Goal: Task Accomplishment & Management: Manage account settings

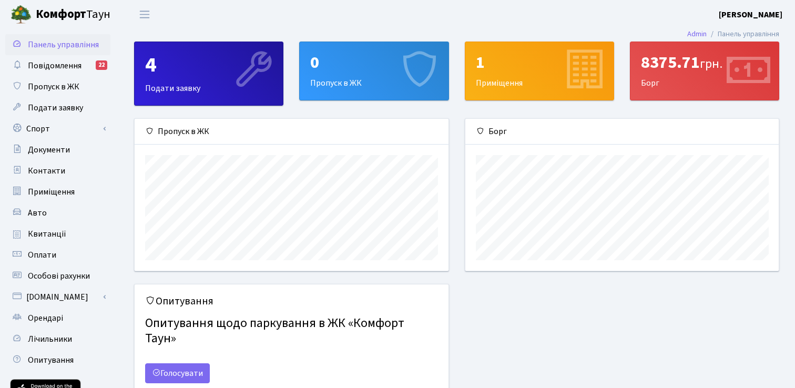
click at [680, 75] on div "8375.71 грн. Борг" at bounding box center [705, 71] width 148 height 58
click at [692, 66] on div "8375.71 грн." at bounding box center [704, 63] width 127 height 20
click at [37, 215] on span "Авто" at bounding box center [37, 213] width 19 height 12
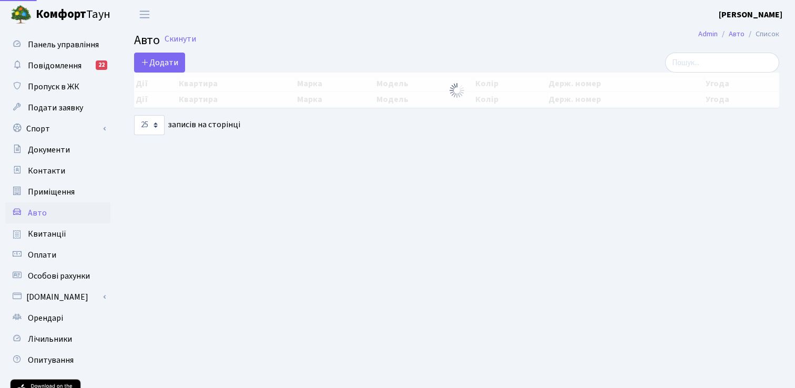
select select "25"
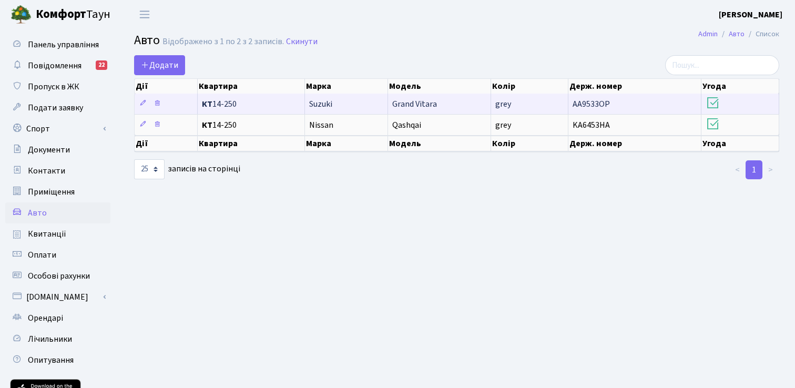
click at [714, 103] on icon at bounding box center [713, 103] width 15 height 15
click at [715, 103] on icon at bounding box center [713, 103] width 15 height 15
click at [717, 102] on icon at bounding box center [713, 103] width 15 height 15
click at [143, 103] on icon at bounding box center [142, 102] width 7 height 7
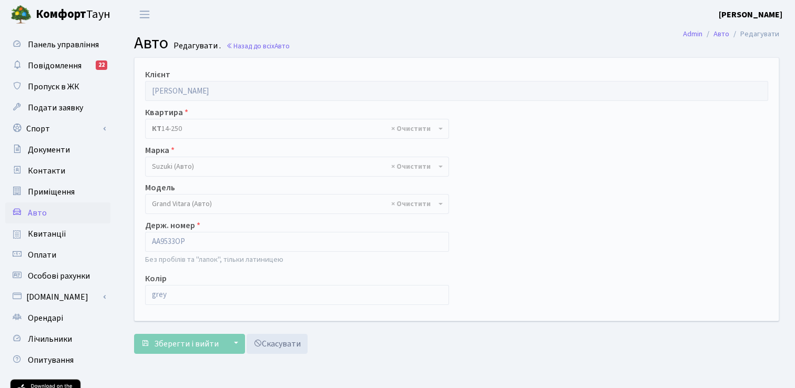
select select "2208"
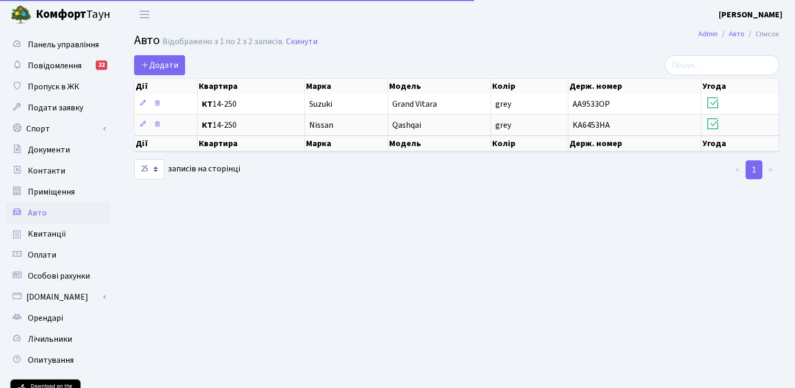
select select "25"
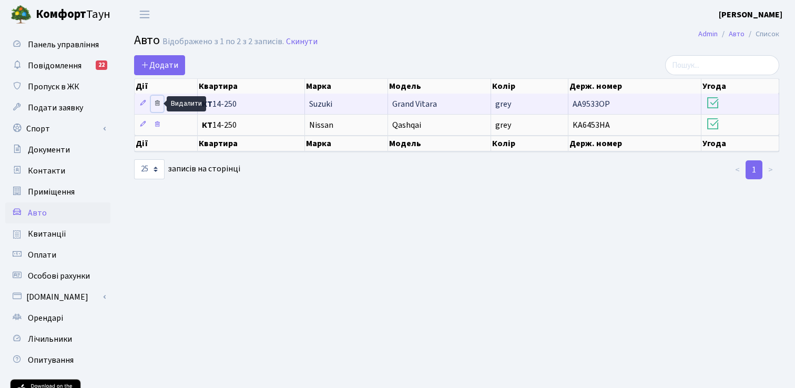
click at [158, 104] on icon at bounding box center [157, 102] width 7 height 7
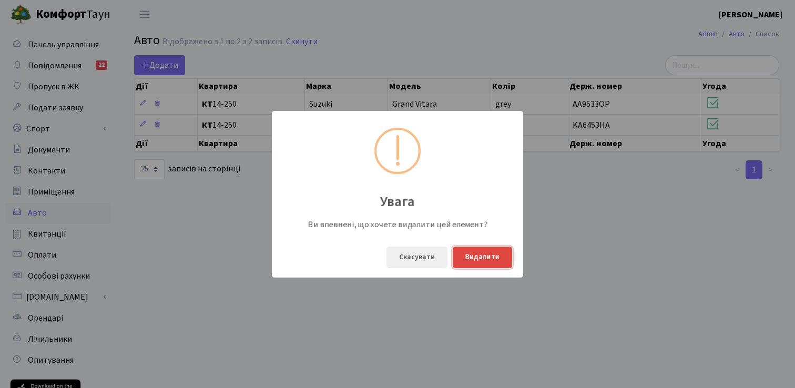
click at [492, 255] on button "Видалити" at bounding box center [482, 258] width 59 height 22
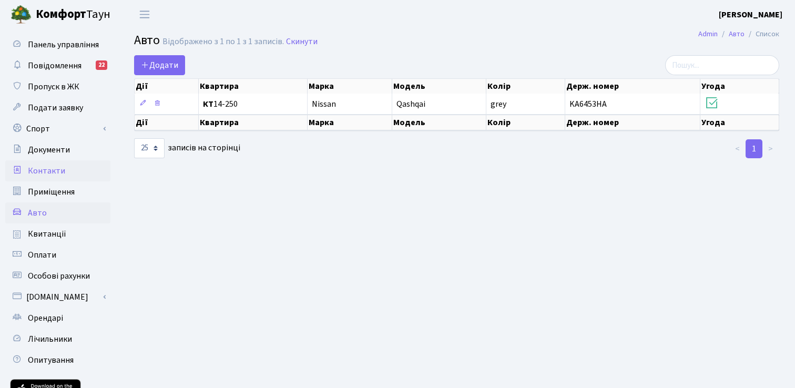
click at [49, 169] on span "Контакти" at bounding box center [46, 171] width 37 height 12
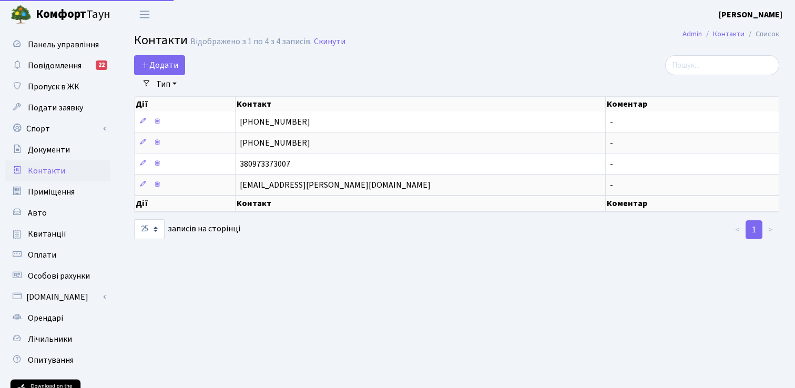
select select "25"
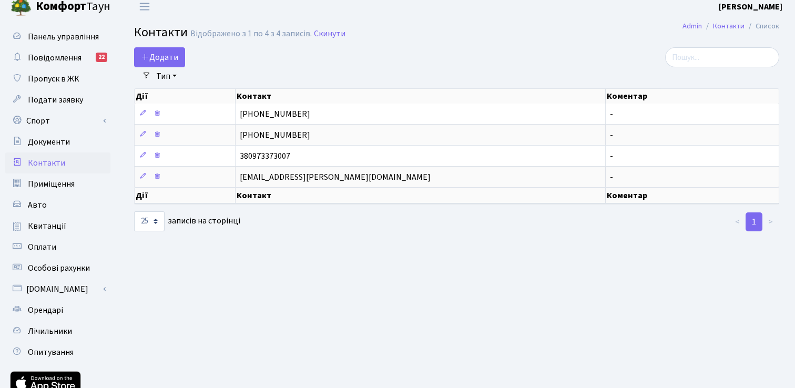
scroll to position [13, 0]
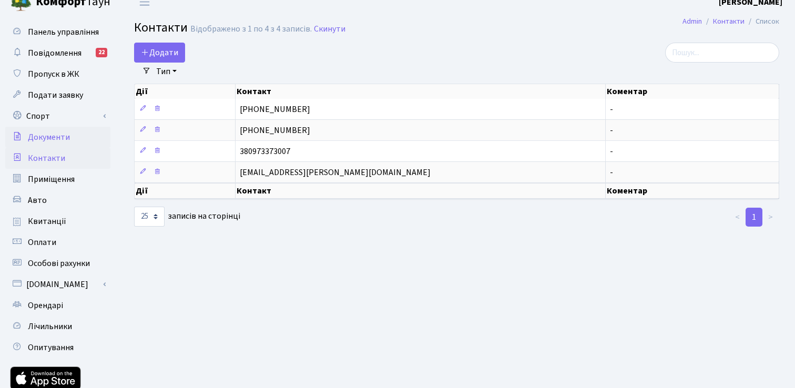
click at [59, 141] on span "Документи" at bounding box center [49, 138] width 42 height 12
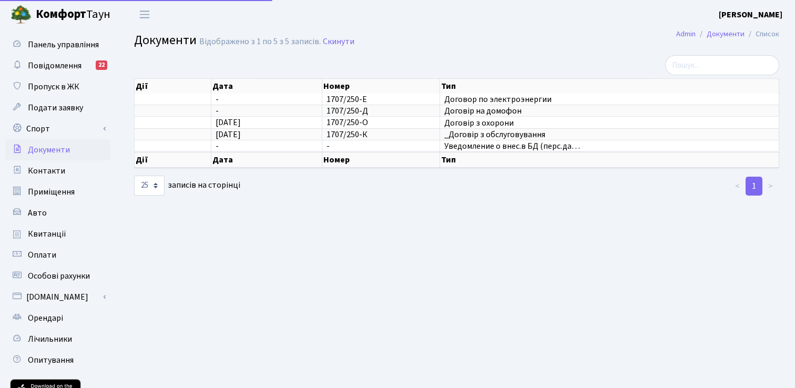
select select "25"
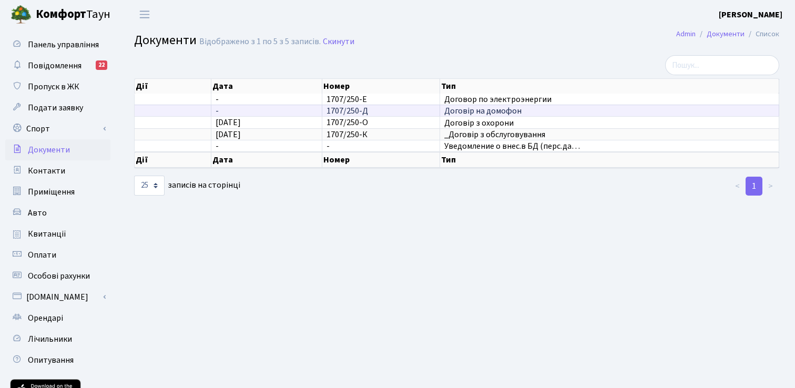
click at [253, 112] on td "-" at bounding box center [266, 111] width 111 height 12
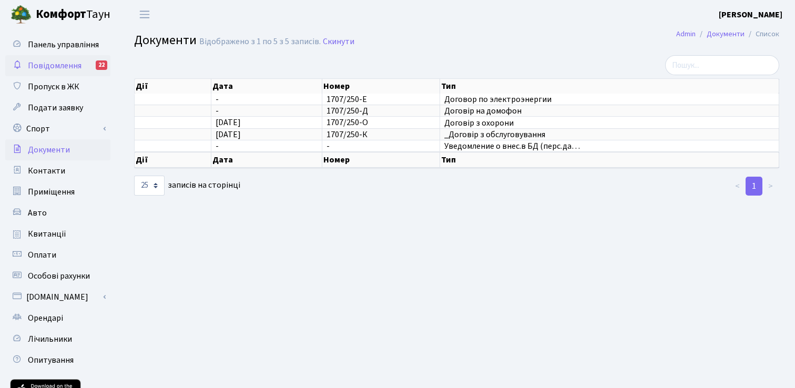
click at [30, 69] on span "Повідомлення" at bounding box center [55, 66] width 54 height 12
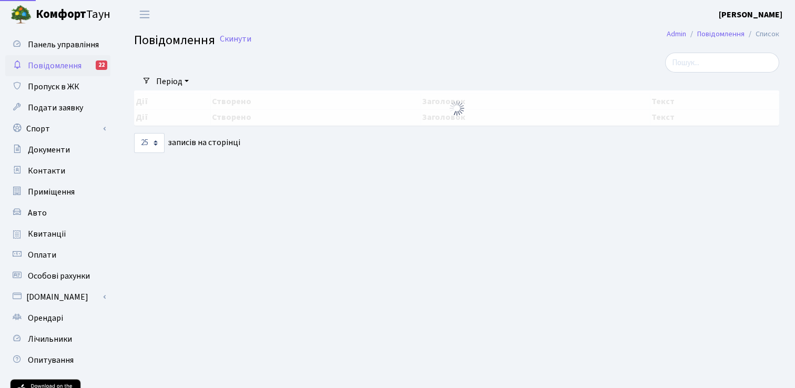
select select "25"
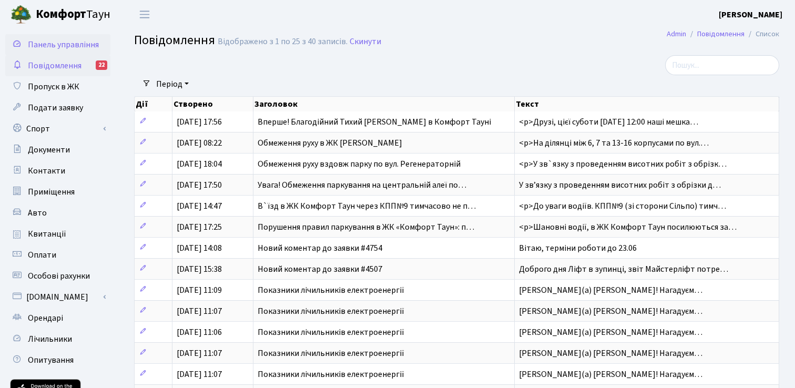
click at [53, 39] on span "Панель управління" at bounding box center [63, 45] width 71 height 12
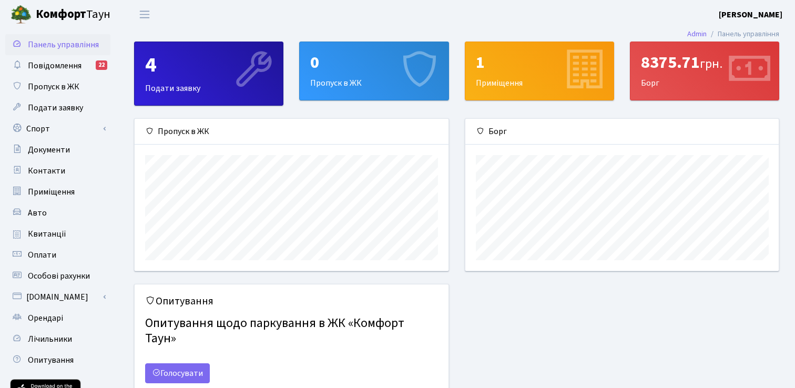
scroll to position [152, 314]
click at [53, 42] on span "Панель управління" at bounding box center [63, 45] width 71 height 12
click at [550, 55] on div "1" at bounding box center [539, 63] width 127 height 20
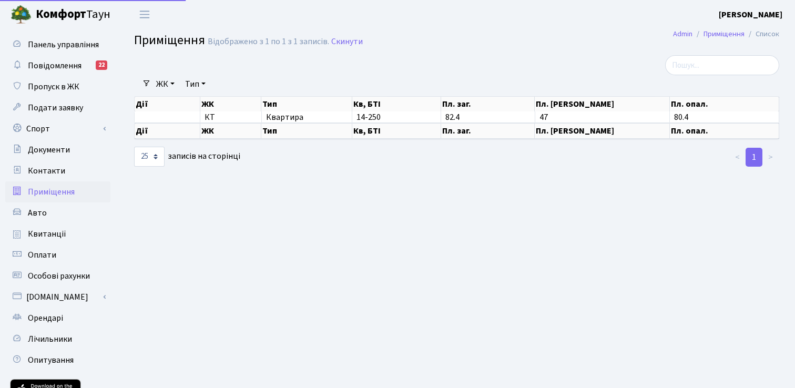
select select "25"
click at [51, 150] on span "Документи" at bounding box center [49, 150] width 42 height 12
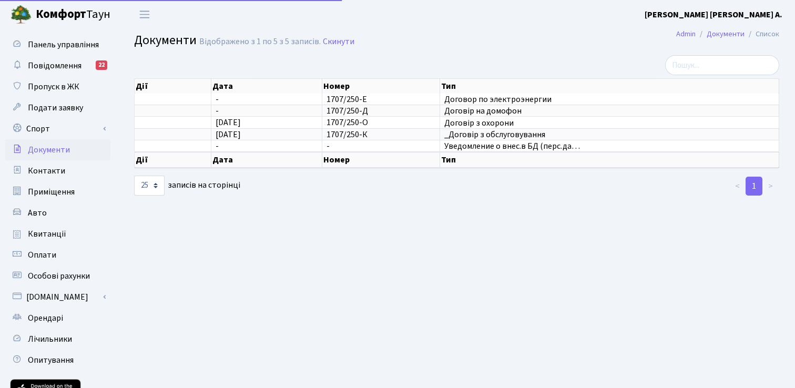
select select "25"
click at [54, 229] on span "Квитанції" at bounding box center [47, 234] width 38 height 12
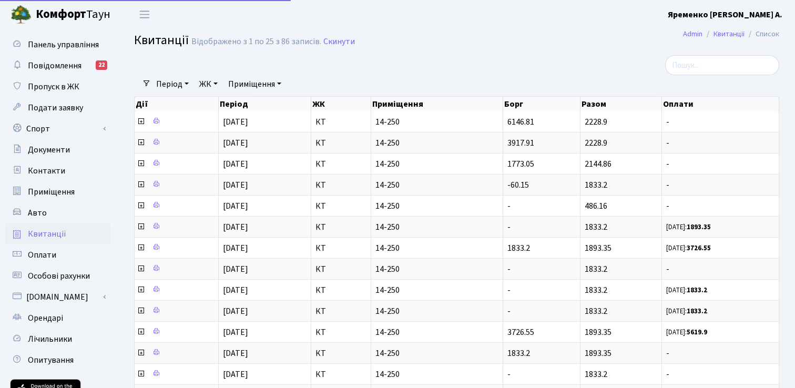
select select "25"
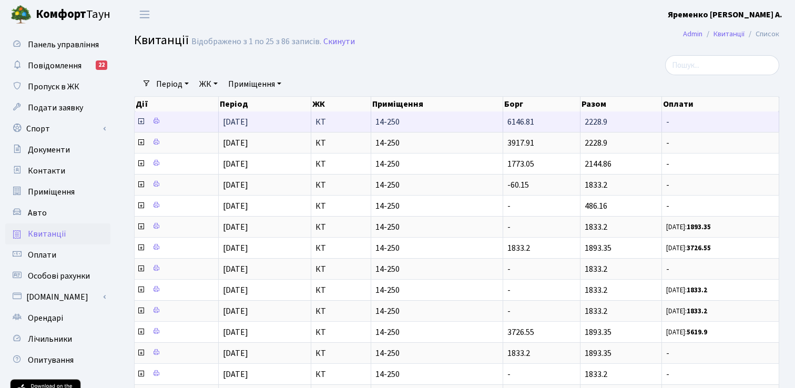
click at [188, 124] on td at bounding box center [177, 122] width 84 height 21
click at [157, 122] on icon at bounding box center [156, 120] width 7 height 7
